Goal: Transaction & Acquisition: Purchase product/service

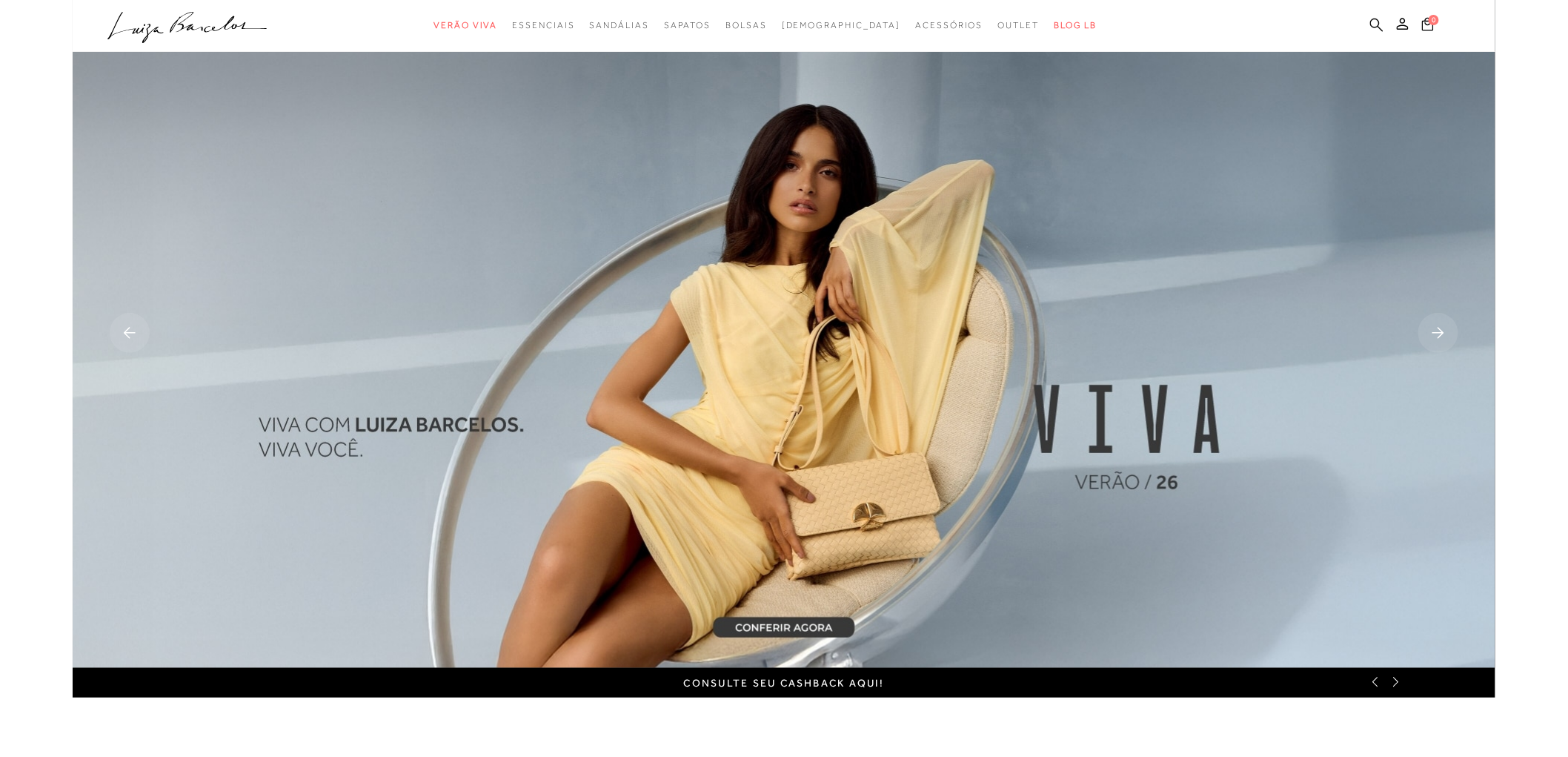
click at [1373, 25] on icon at bounding box center [1377, 24] width 13 height 13
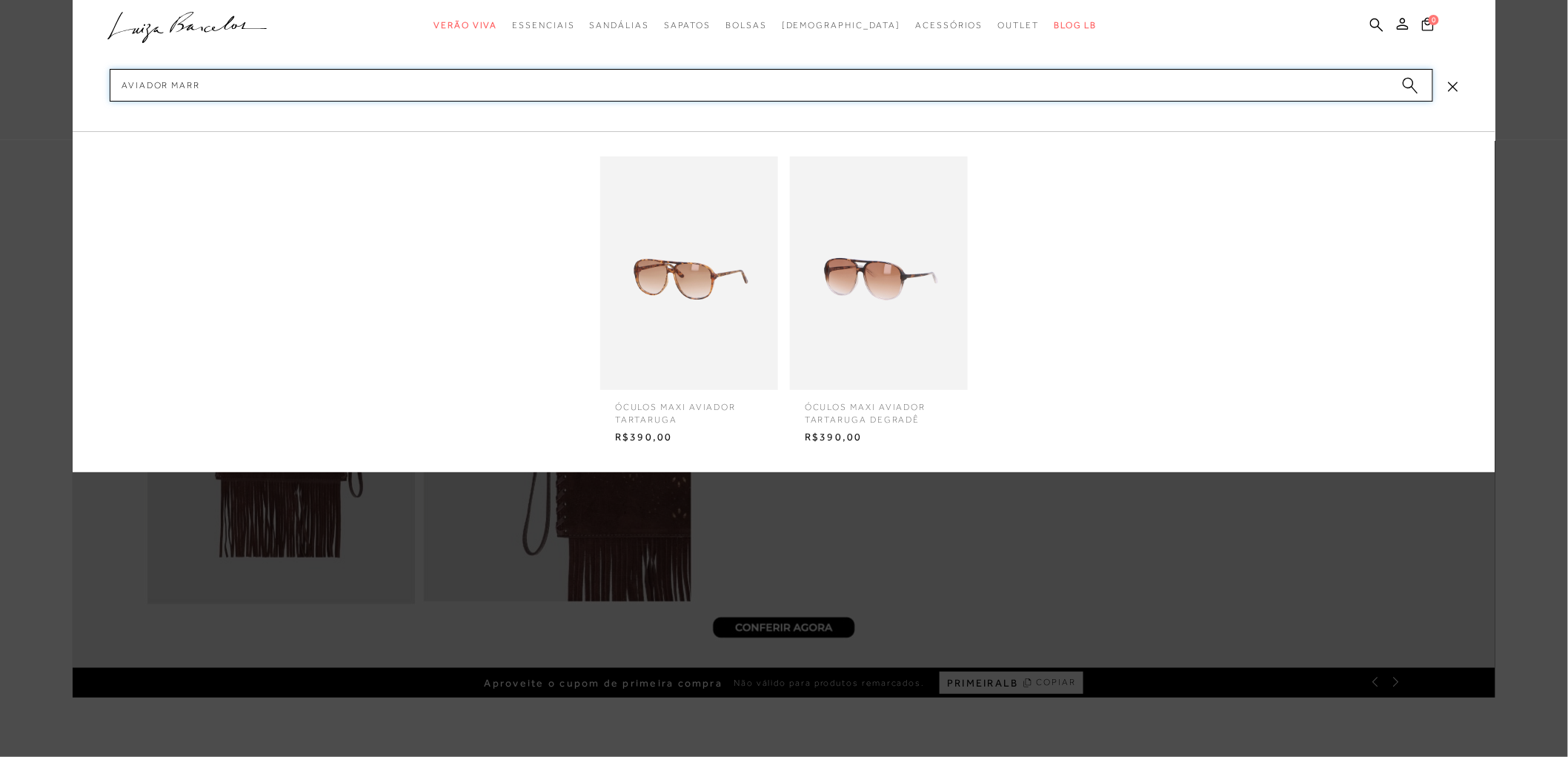
type input "aviador marr"
click at [688, 245] on img at bounding box center [689, 273] width 178 height 234
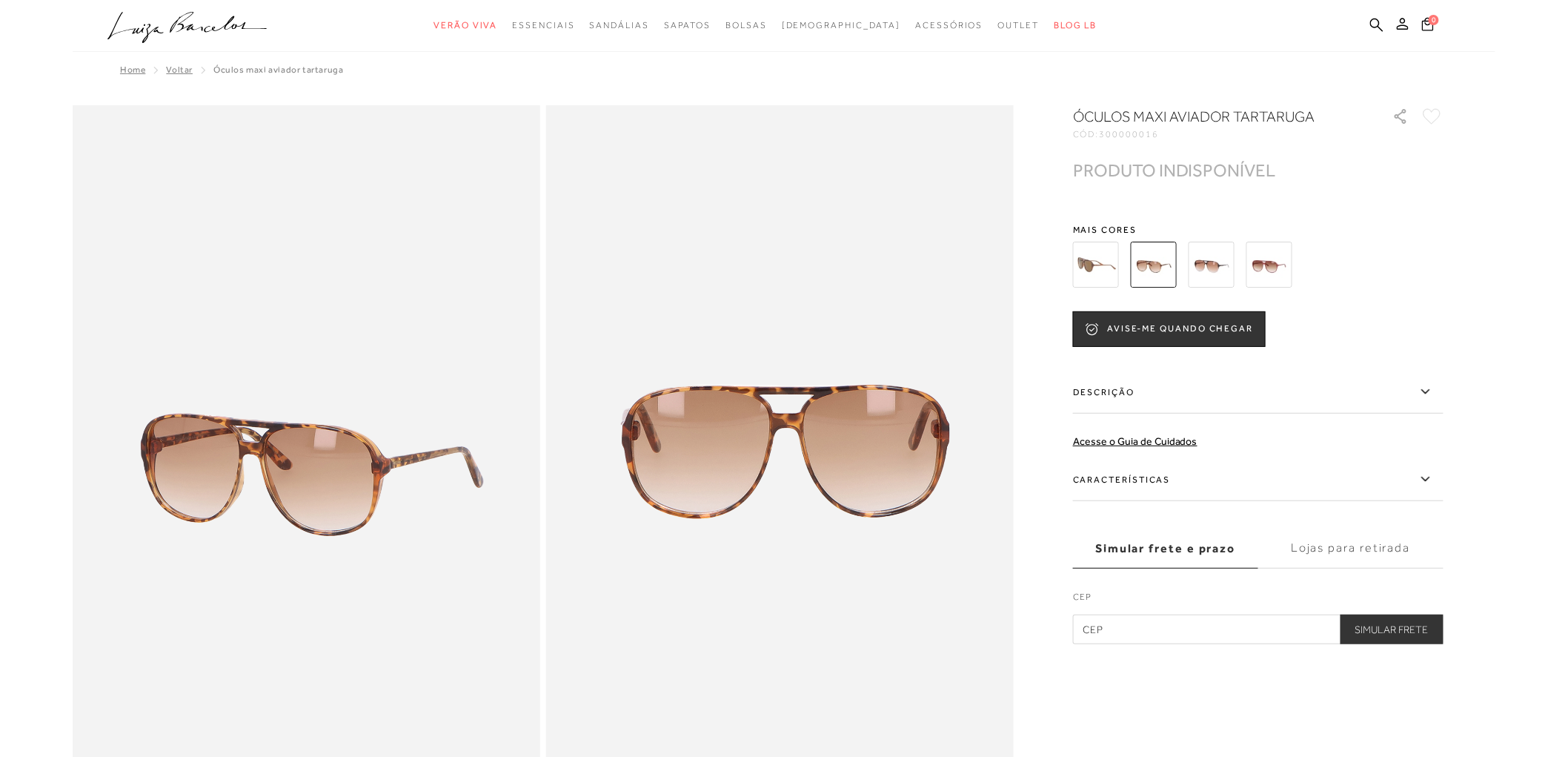
click at [1202, 260] on img at bounding box center [1211, 264] width 46 height 46
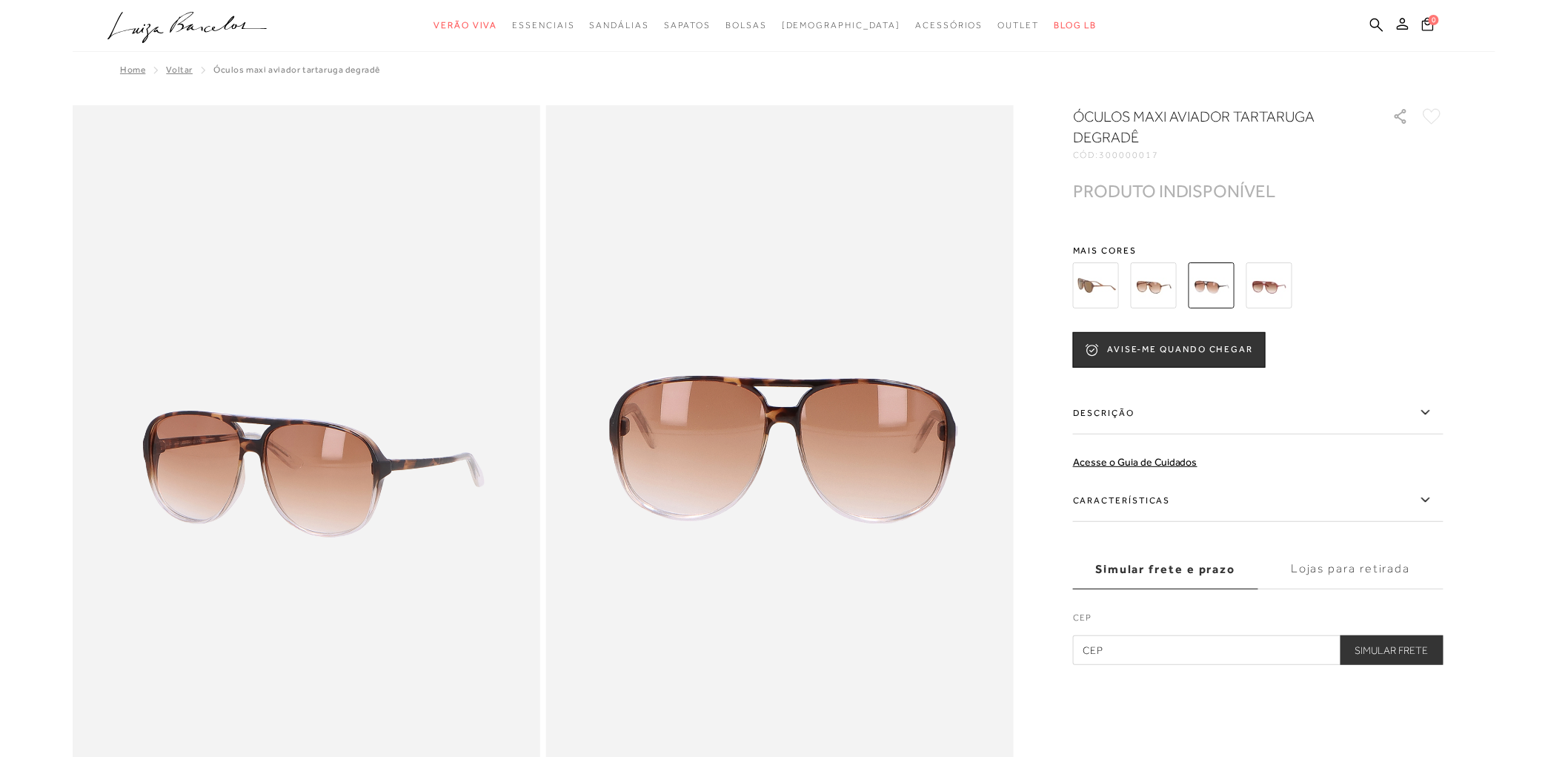
click at [1110, 299] on img at bounding box center [1095, 285] width 46 height 46
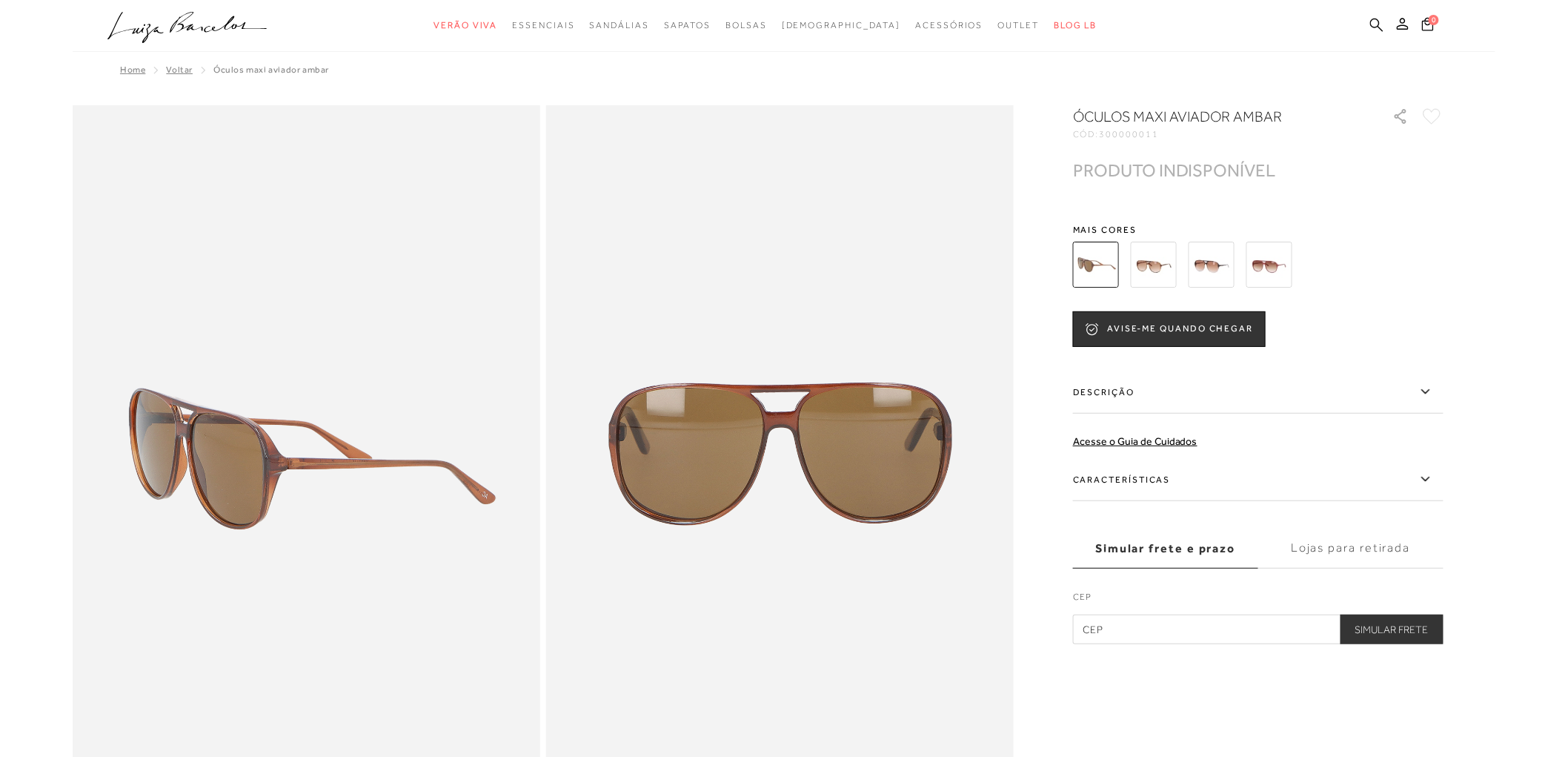
click at [1378, 27] on icon at bounding box center [1377, 24] width 13 height 14
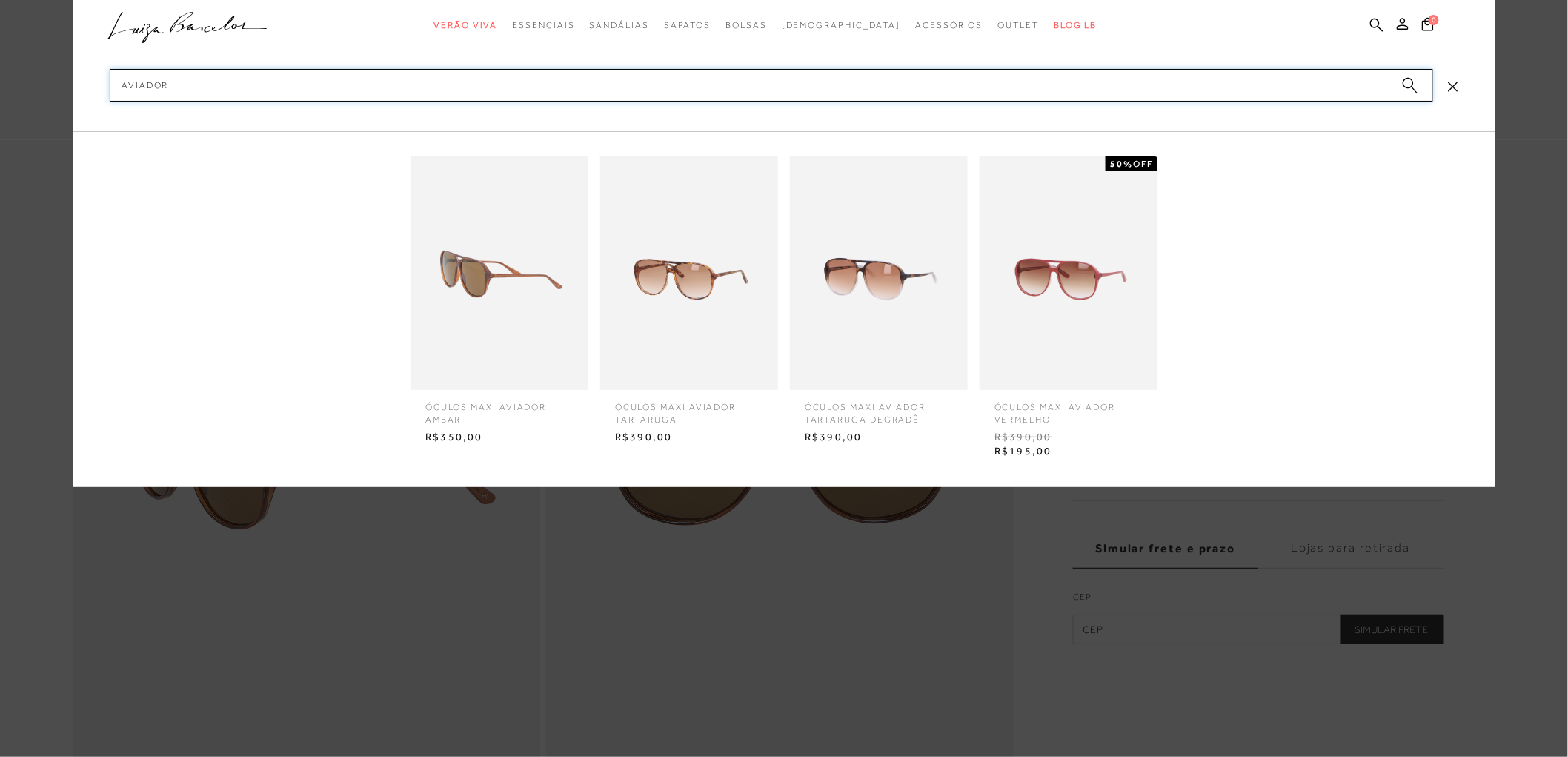
type input "aviador"
click at [1007, 224] on img at bounding box center [1068, 273] width 178 height 234
